Goal: Navigation & Orientation: Find specific page/section

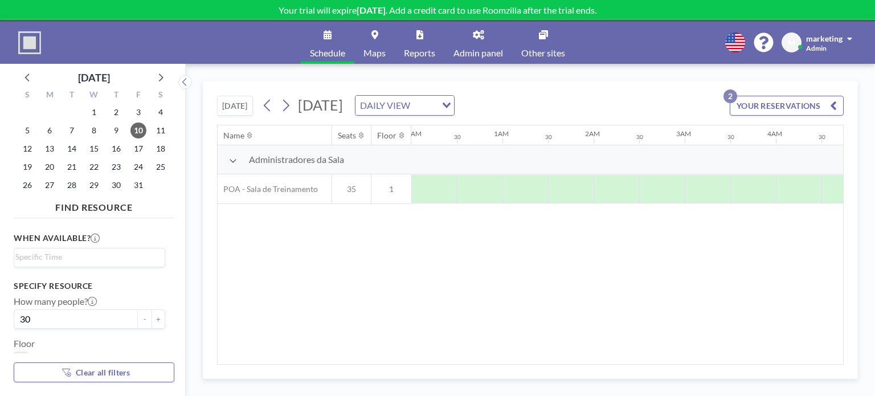
scroll to position [0, 638]
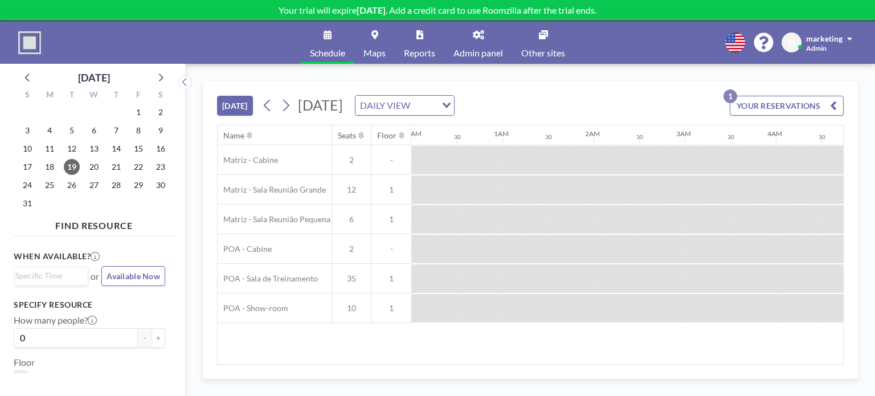
scroll to position [0, 1184]
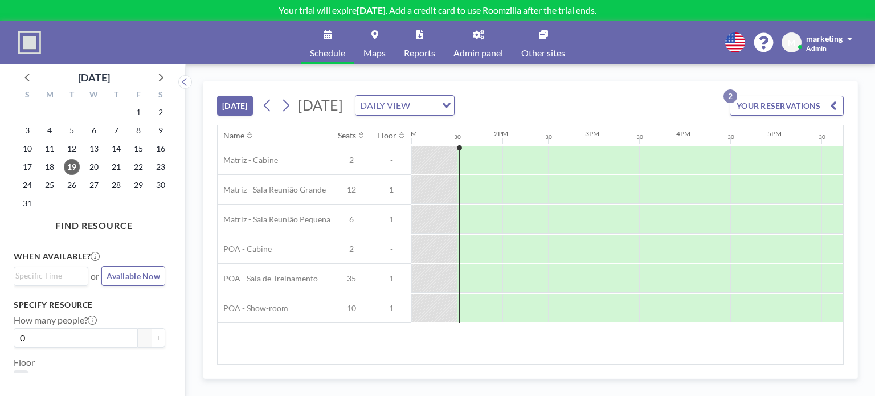
click at [816, 102] on button "YOUR RESERVATIONS 2" at bounding box center [786, 106] width 114 height 20
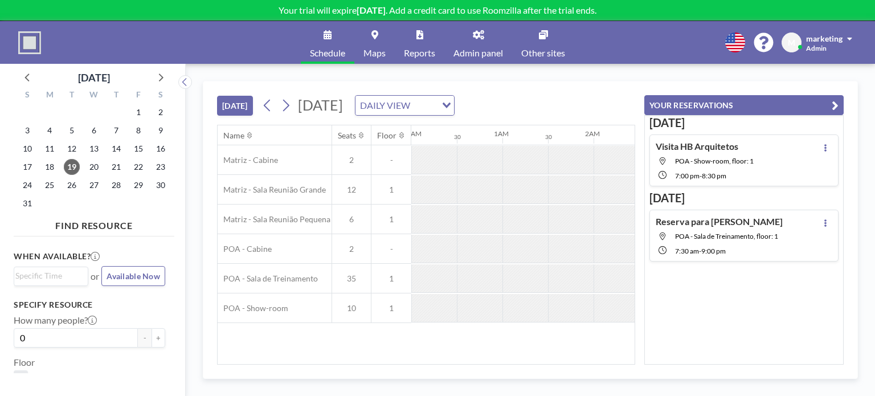
scroll to position [0, 1275]
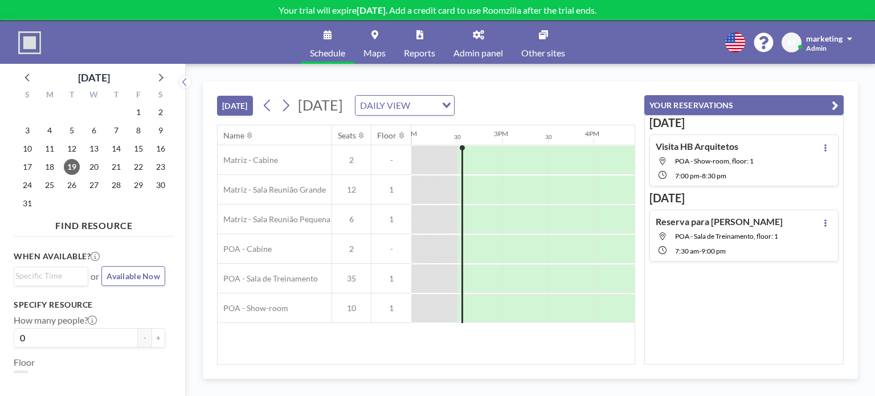
click at [847, 38] on span at bounding box center [849, 39] width 5 height 8
click at [477, 50] on span "Admin panel" at bounding box center [478, 52] width 50 height 9
